Goal: Information Seeking & Learning: Learn about a topic

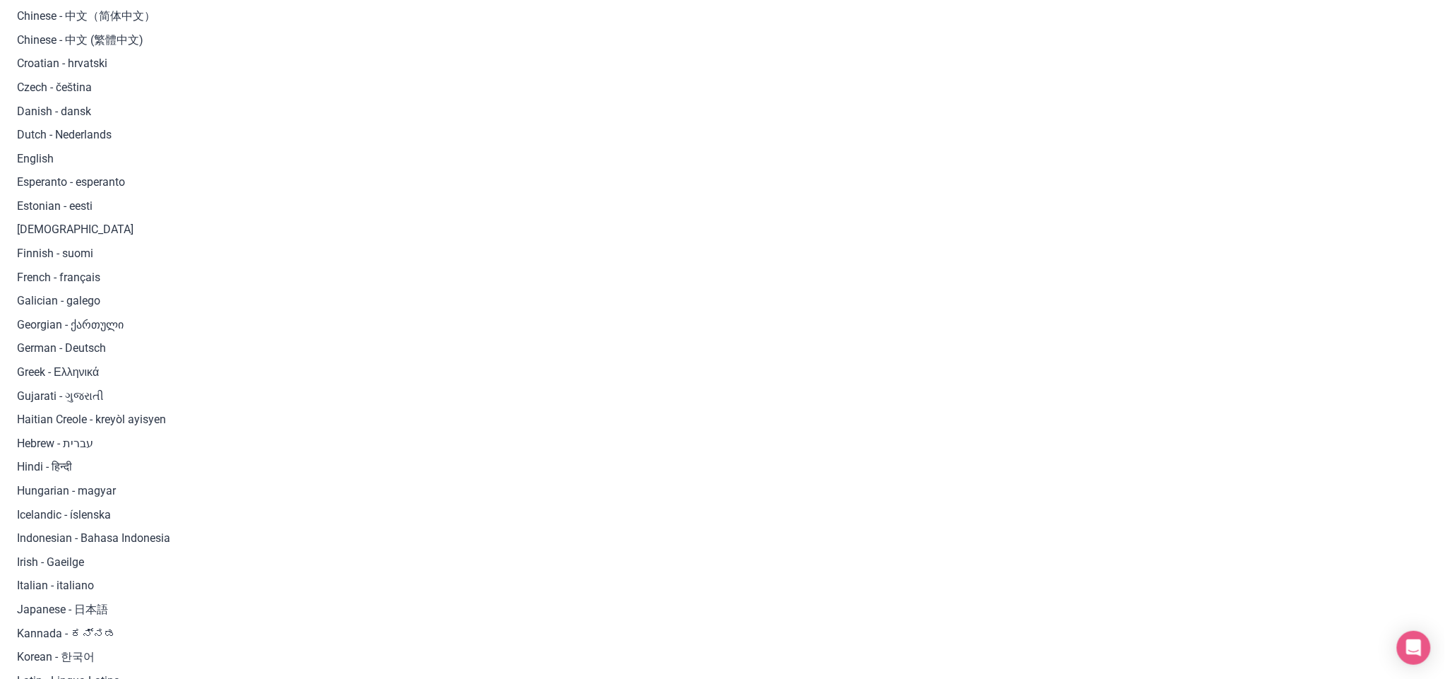
scroll to position [294, 0]
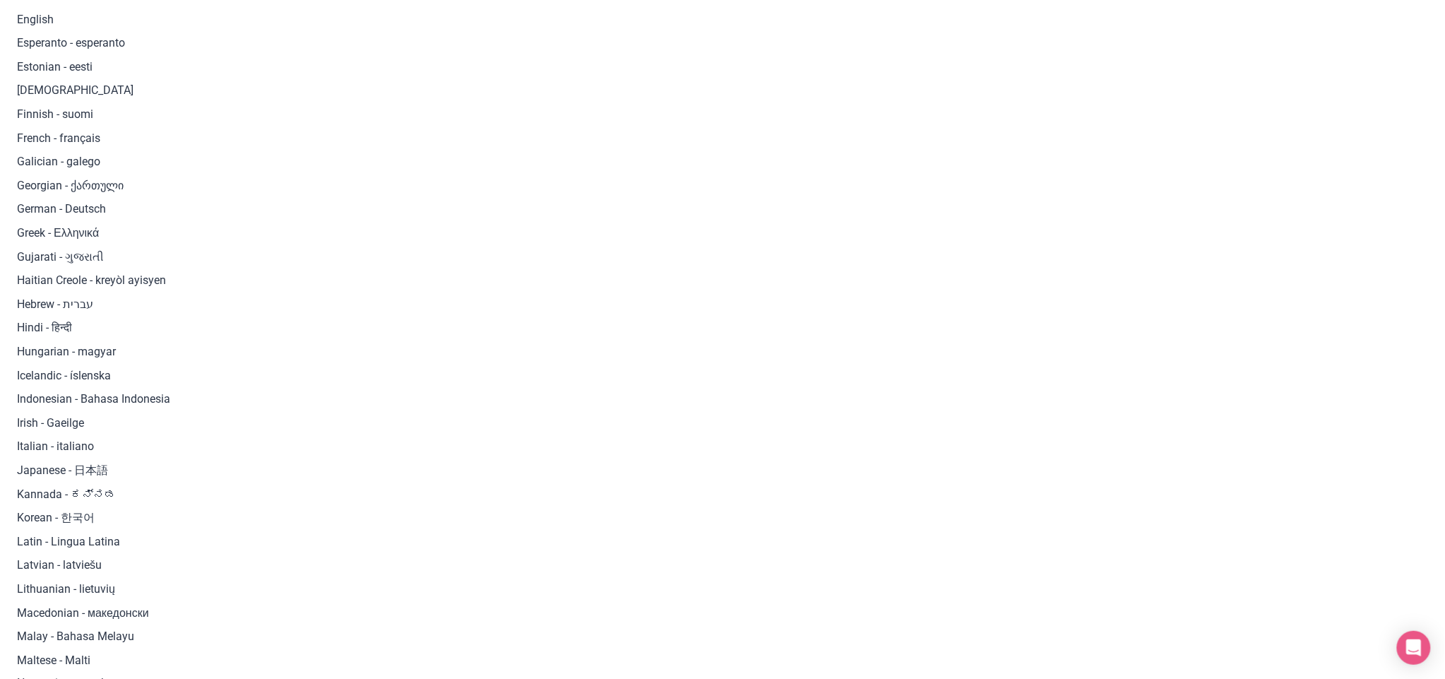
scroll to position [426, 0]
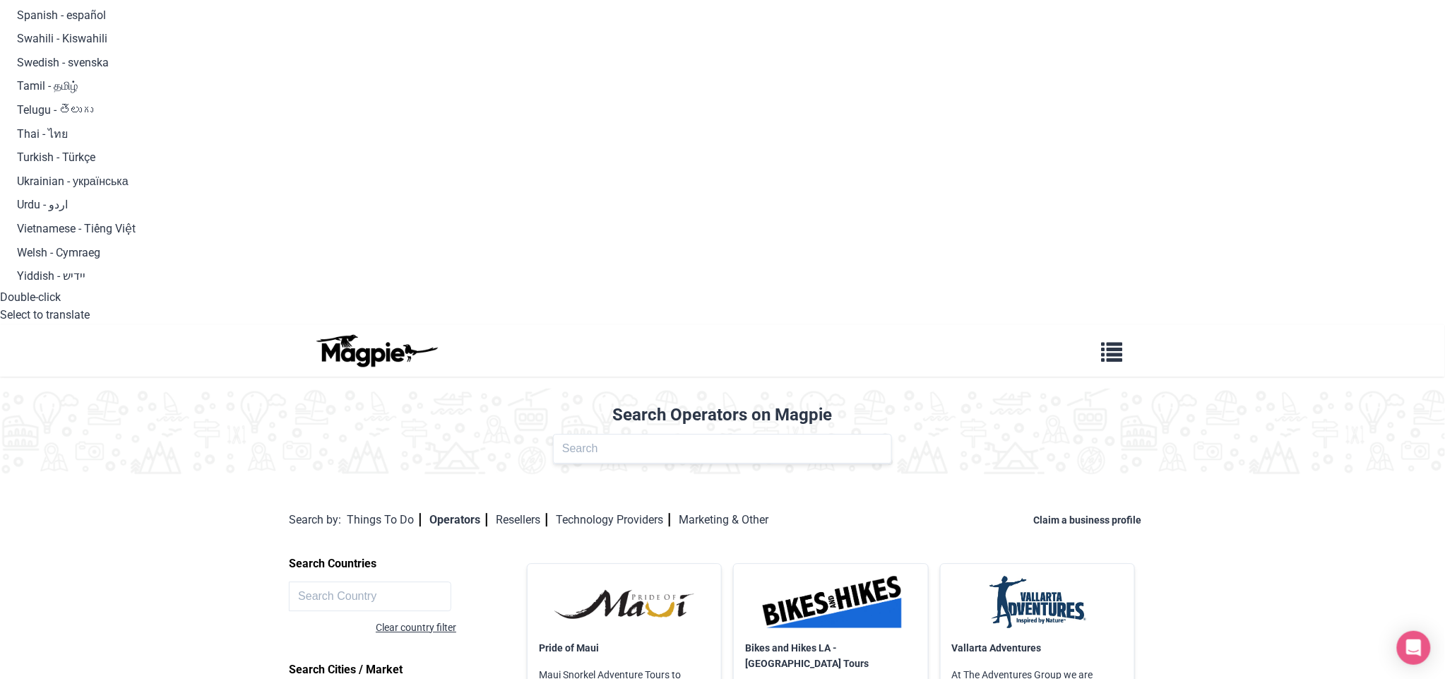
scroll to position [1311, 0]
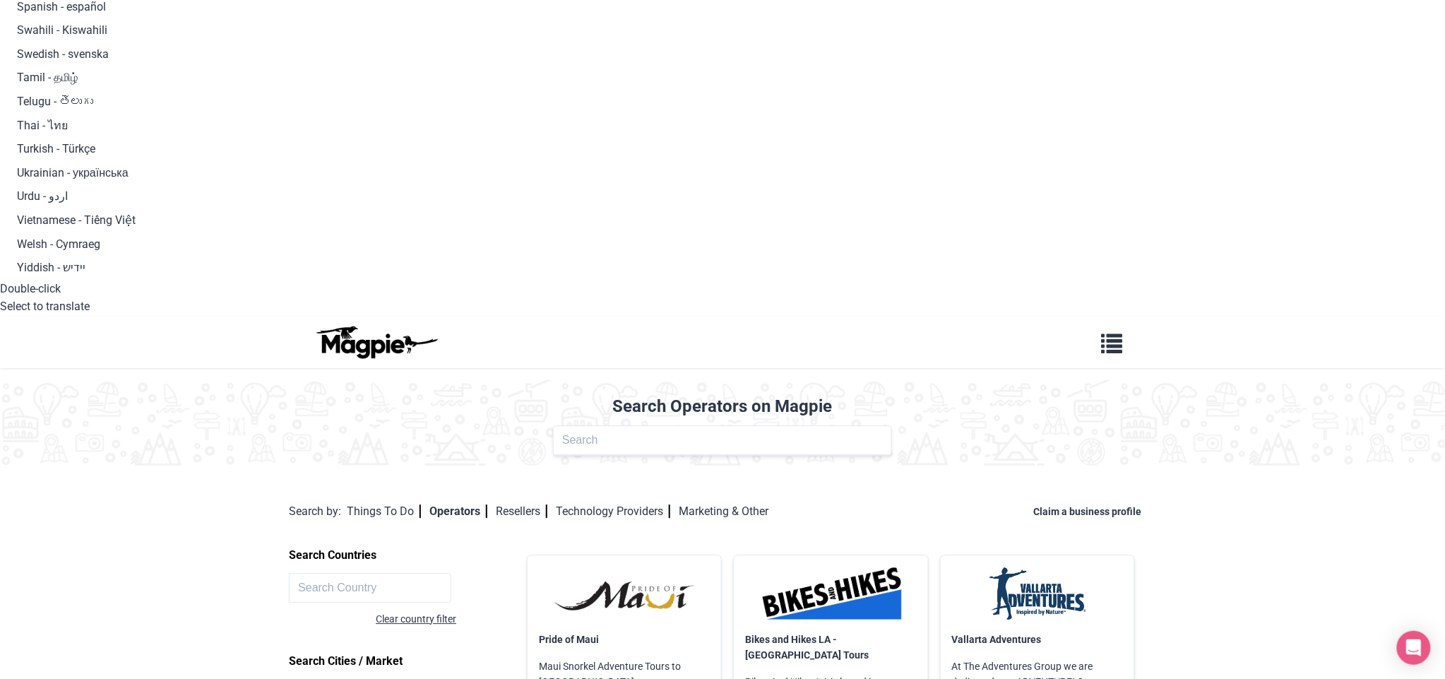
drag, startPoint x: 255, startPoint y: 476, endPoint x: 263, endPoint y: 480, distance: 8.5
click at [263, 480] on body "translator Afrikaans Albanian - shqipe Arabic - ‎‫العربية‬‎ Armenian - Հայերէն …" at bounding box center [722, 685] width 1445 height 3992
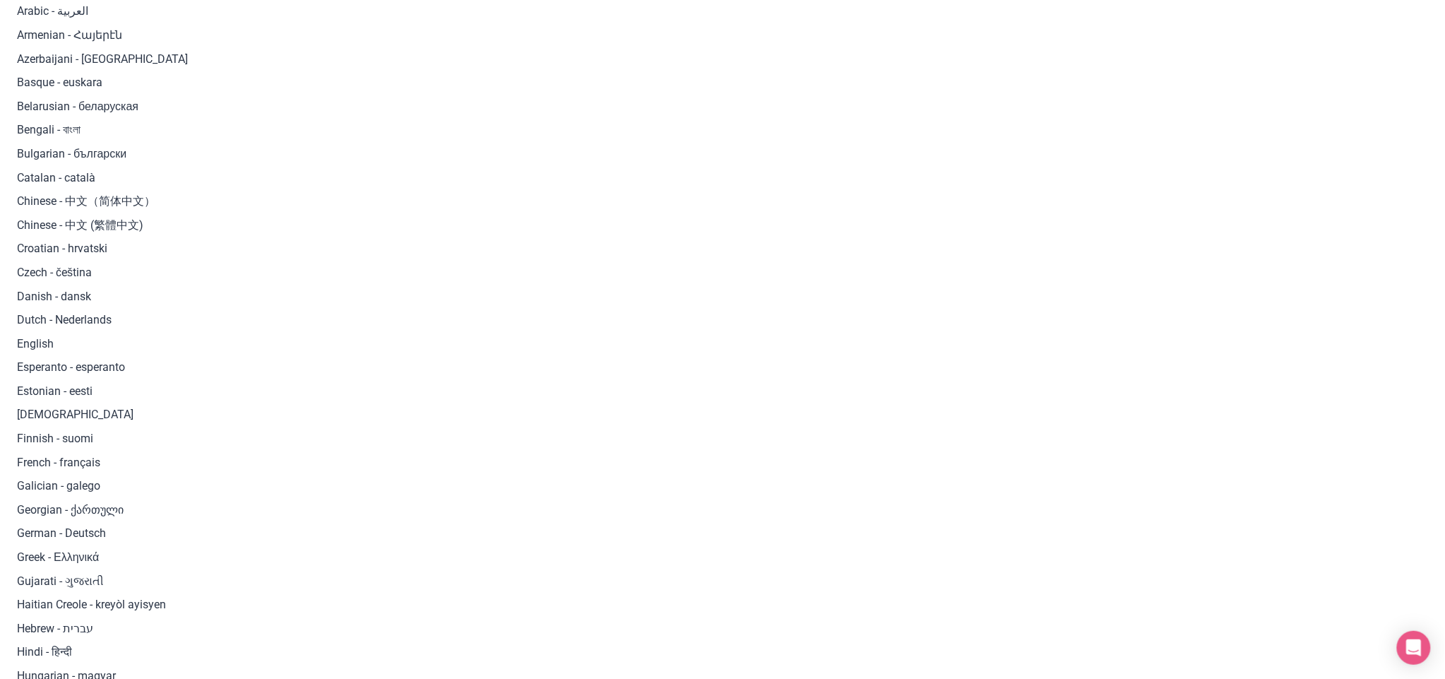
scroll to position [0, 0]
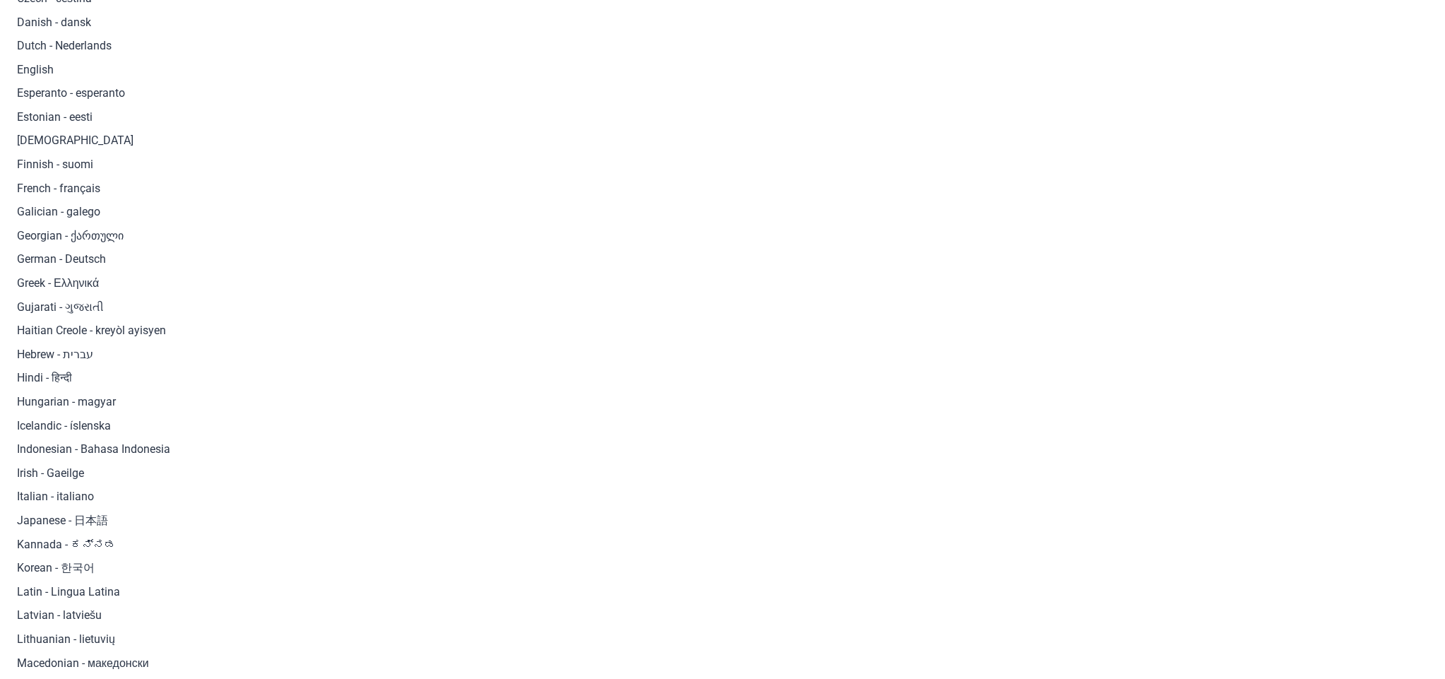
scroll to position [49, 0]
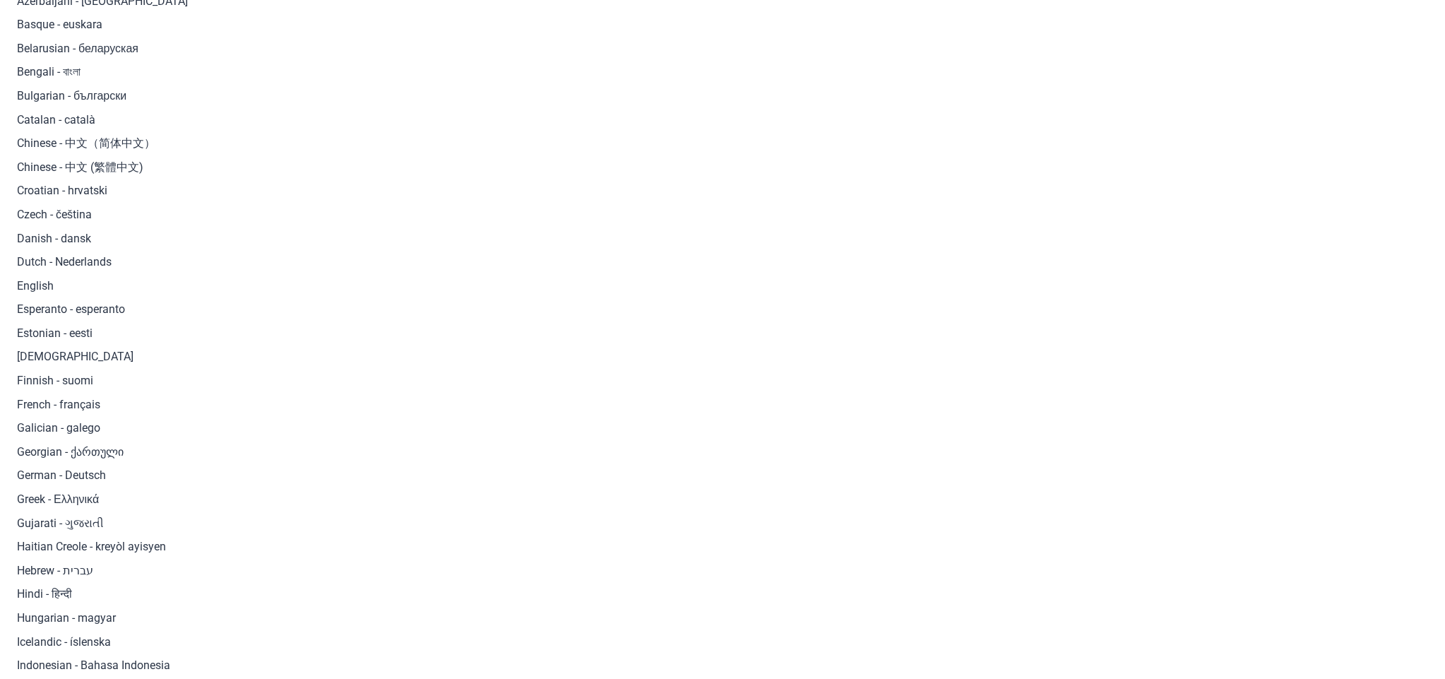
scroll to position [153, 0]
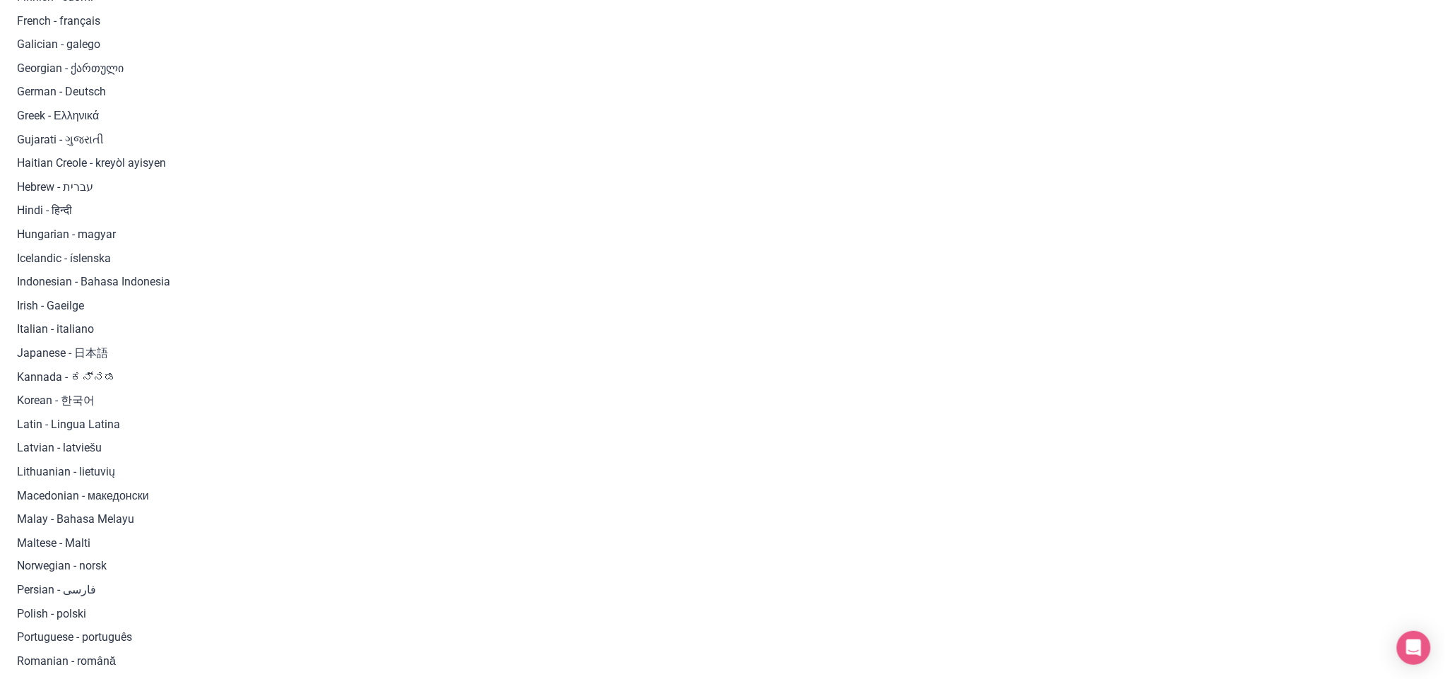
scroll to position [445, 0]
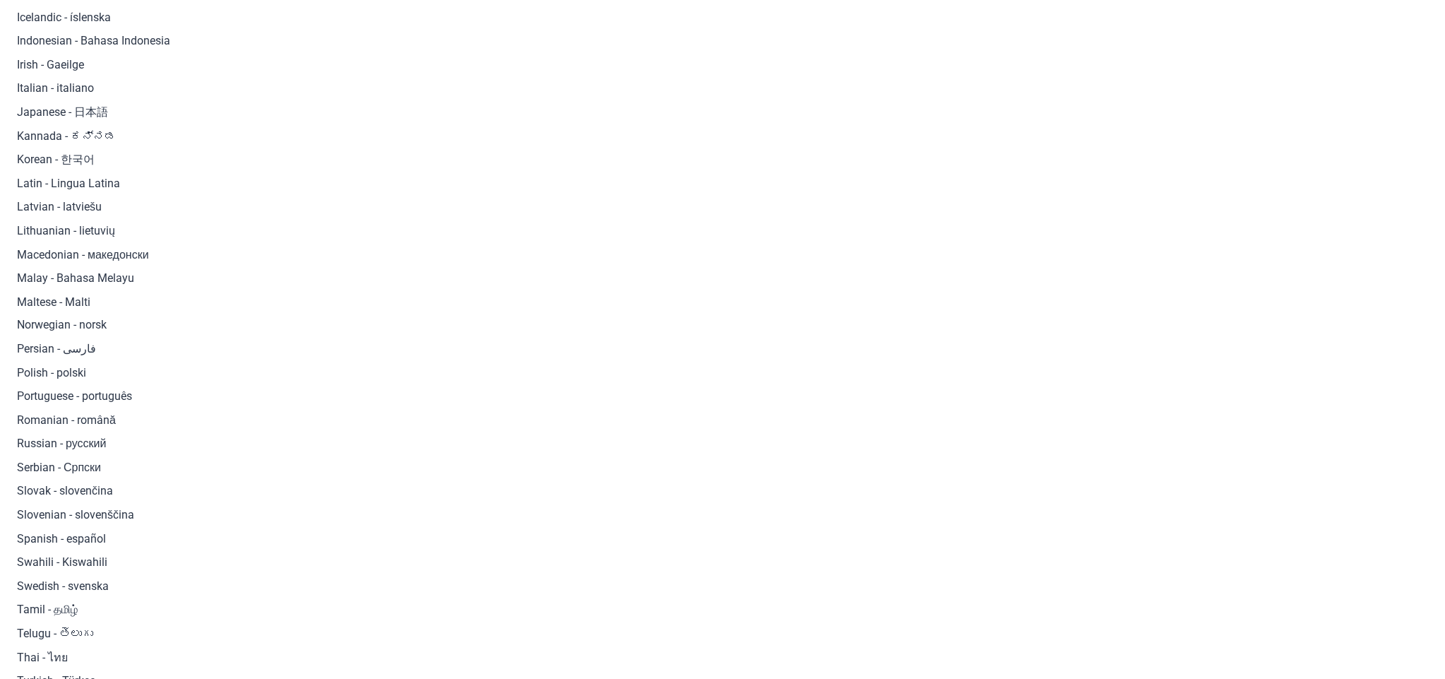
scroll to position [948, 0]
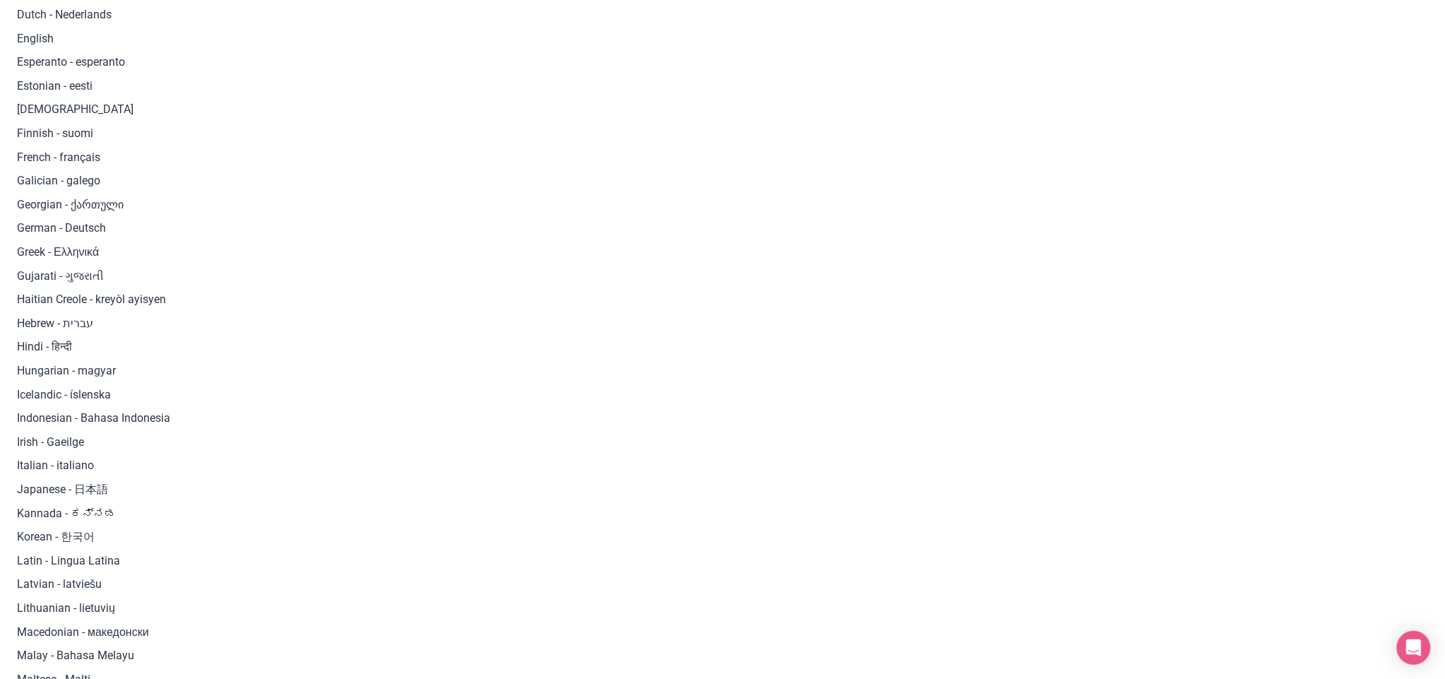
scroll to position [0, 0]
